Goal: Information Seeking & Learning: Learn about a topic

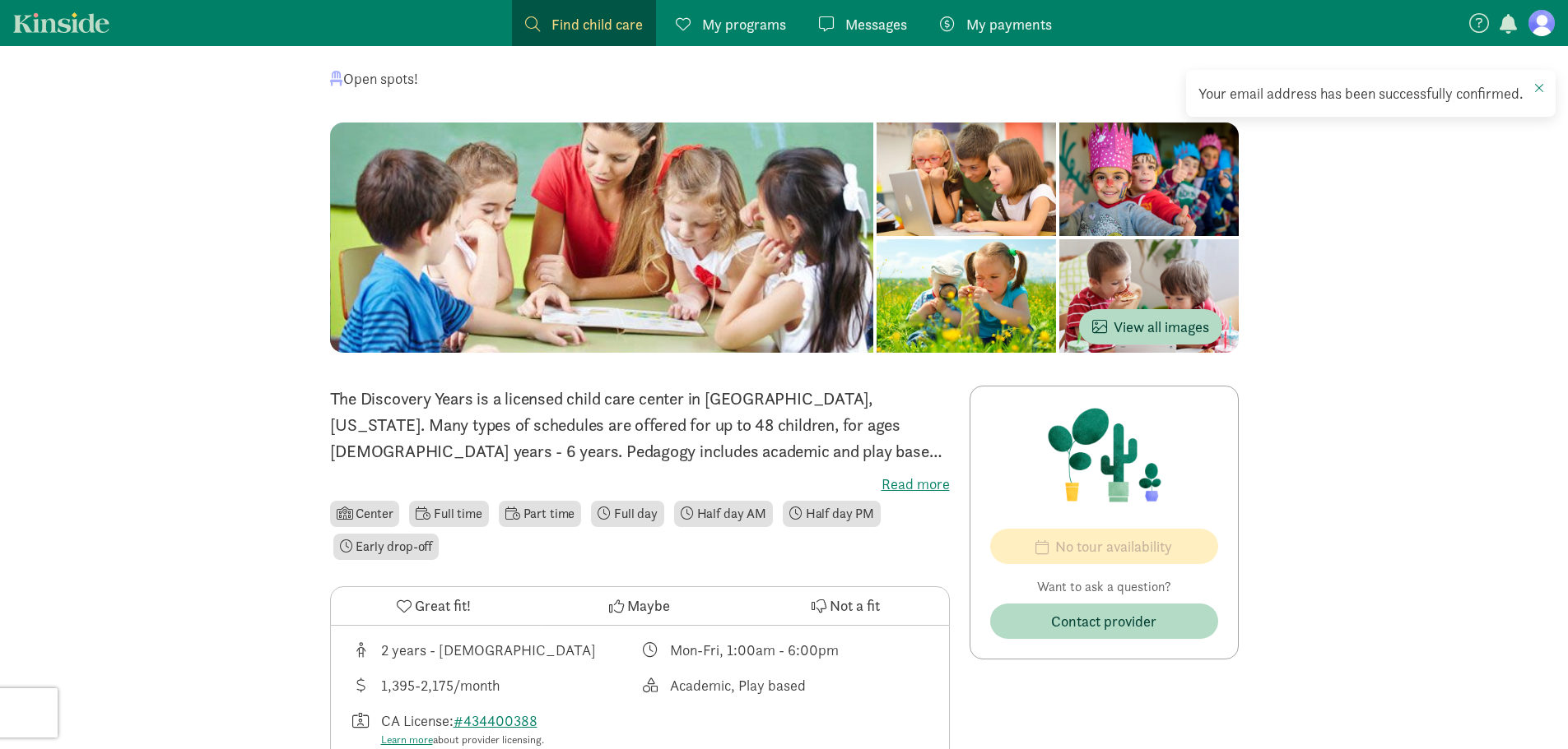
scroll to position [165, 0]
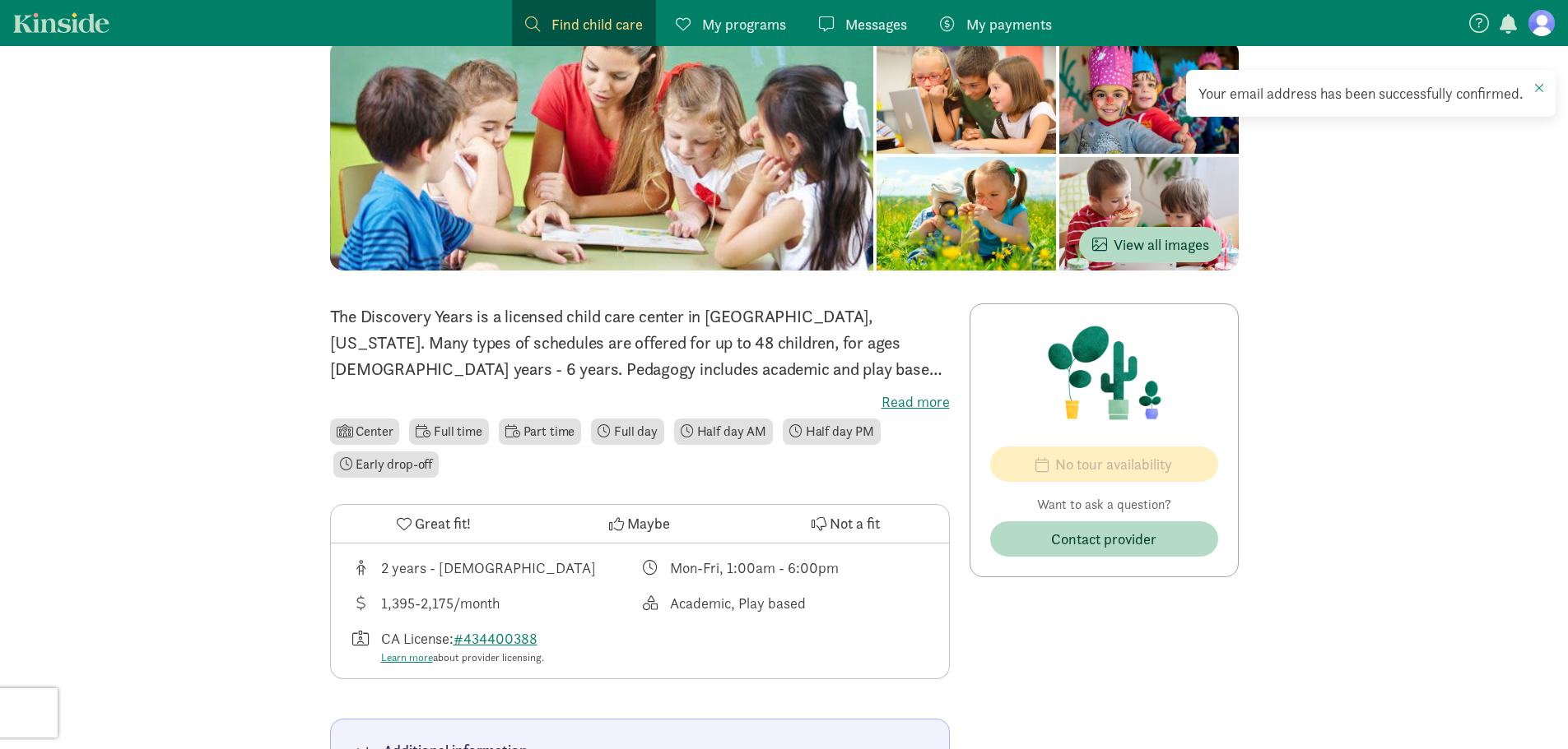
click at [921, 397] on label "Read more" at bounding box center [640, 402] width 620 height 20
click at [0, 0] on input "Read more" at bounding box center [0, 0] width 0 height 0
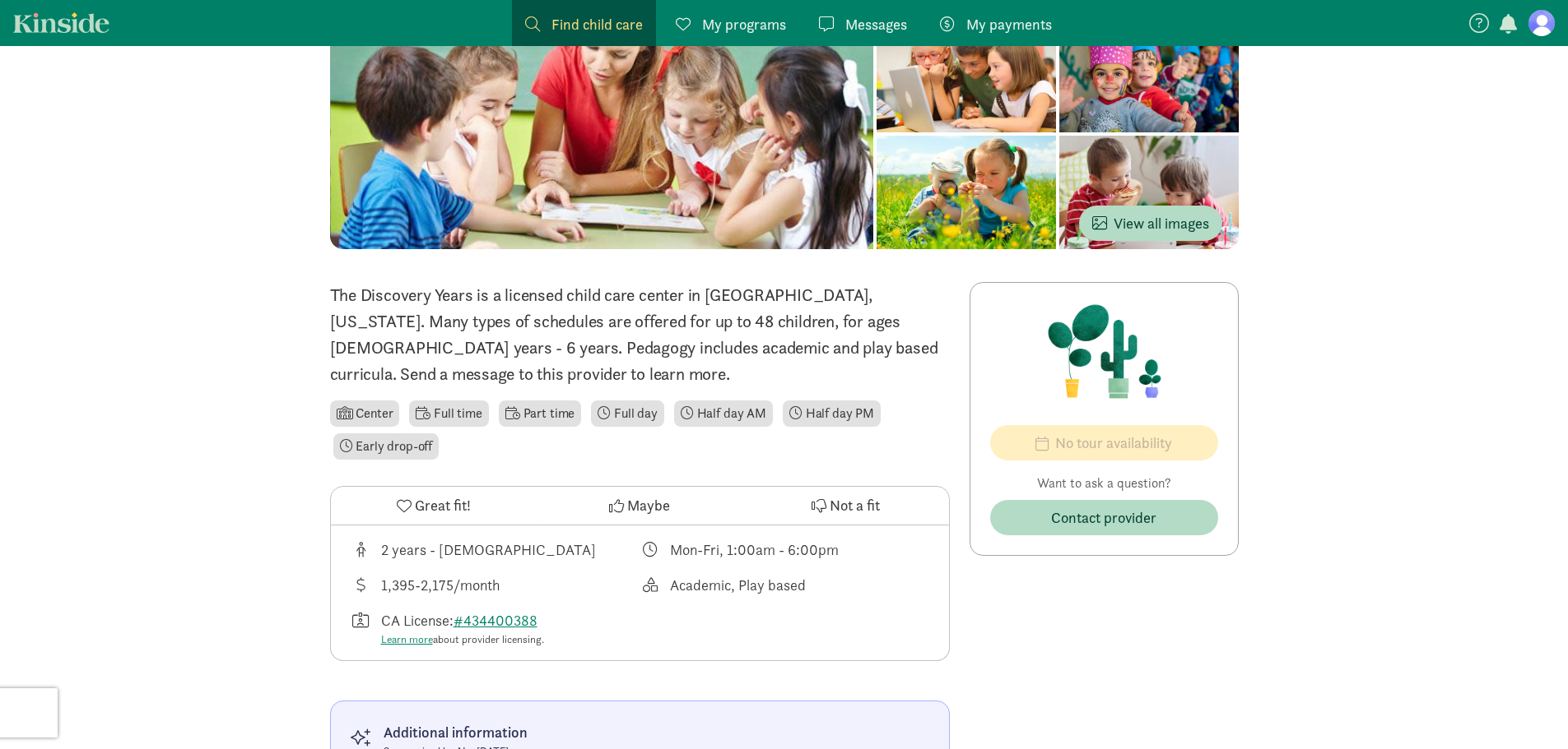
scroll to position [0, 0]
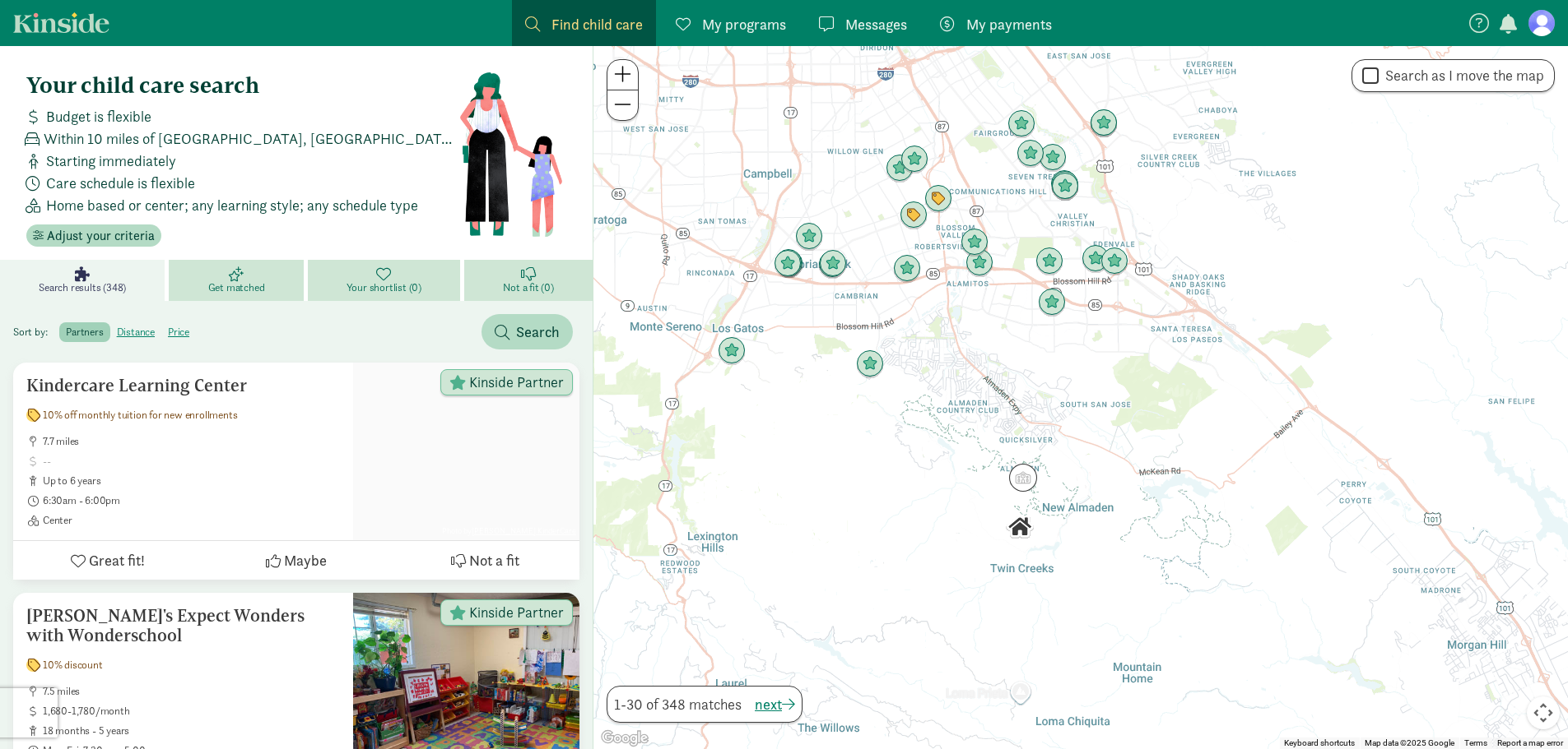
drag, startPoint x: 1085, startPoint y: 624, endPoint x: 927, endPoint y: 525, distance: 186.5
click at [927, 525] on div at bounding box center [1080, 397] width 974 height 703
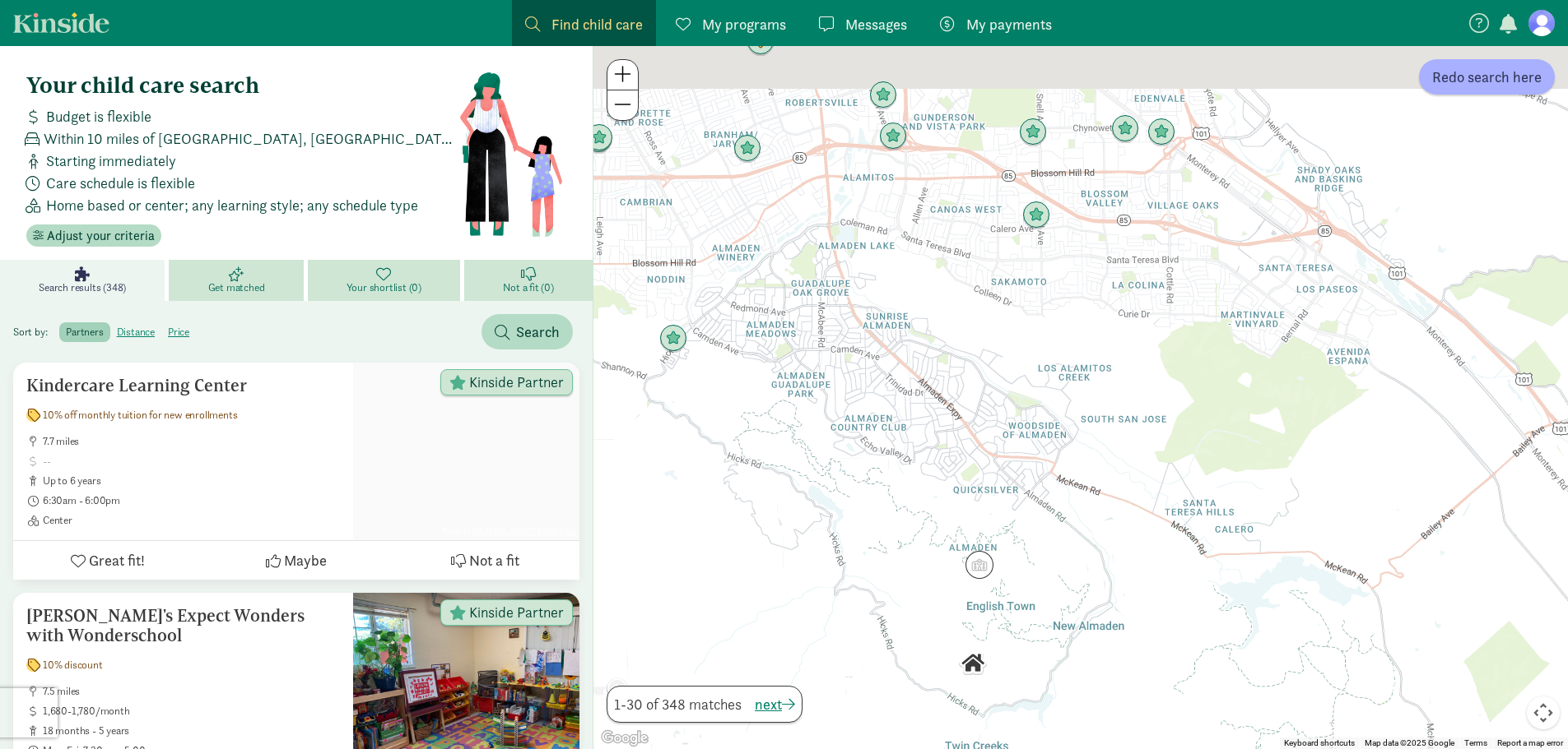
drag, startPoint x: 991, startPoint y: 329, endPoint x: 1063, endPoint y: 484, distance: 170.9
click at [1063, 484] on div at bounding box center [1080, 397] width 974 height 703
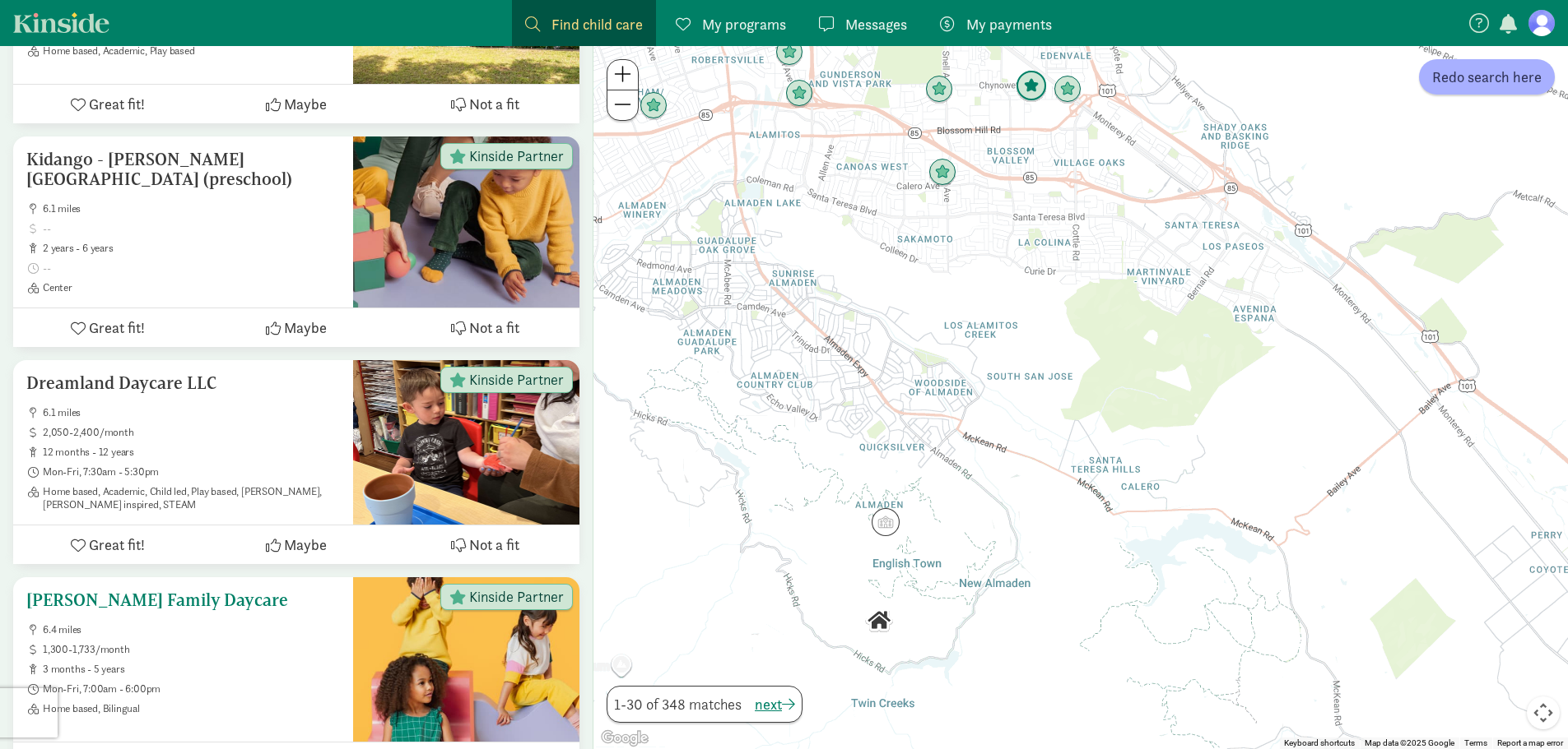
scroll to position [1069, 0]
